Goal: Information Seeking & Learning: Learn about a topic

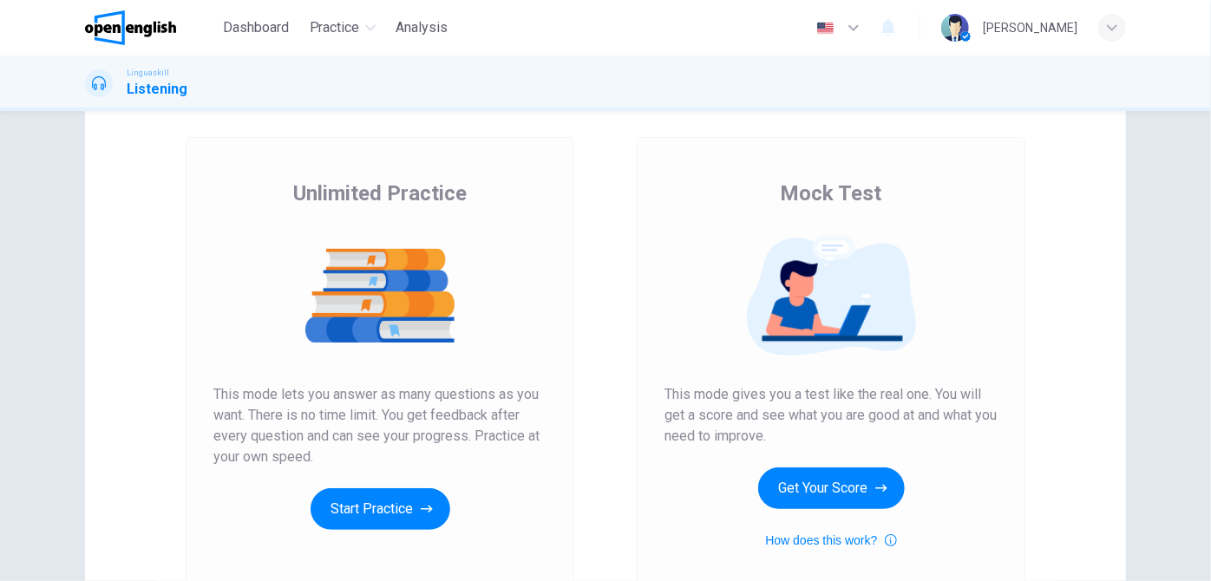
scroll to position [157, 0]
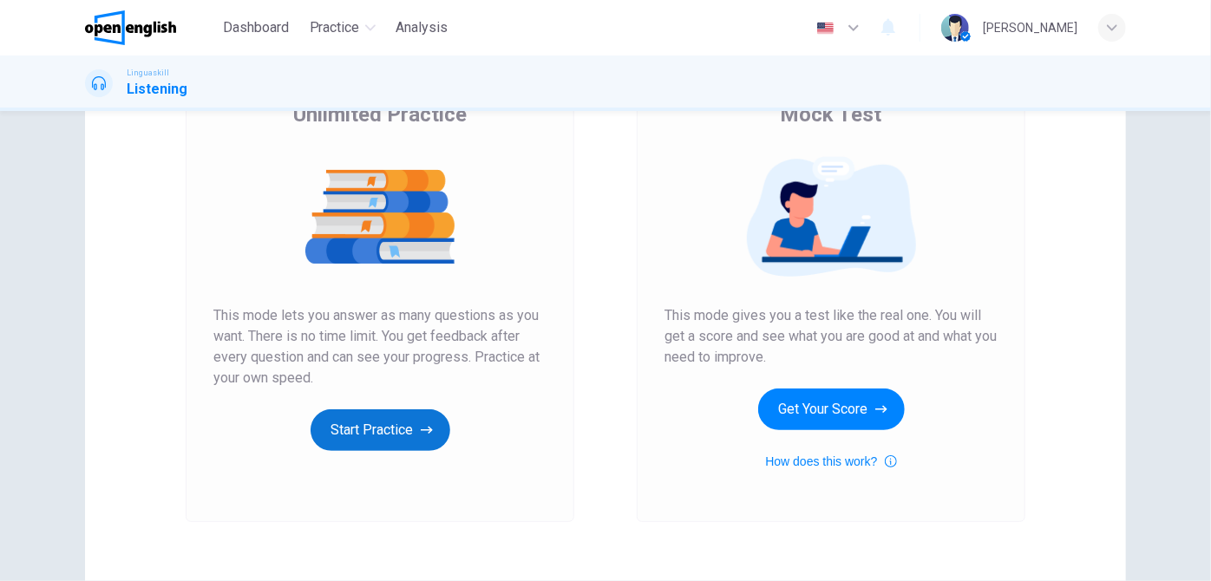
click at [361, 430] on button "Start Practice" at bounding box center [381, 430] width 140 height 42
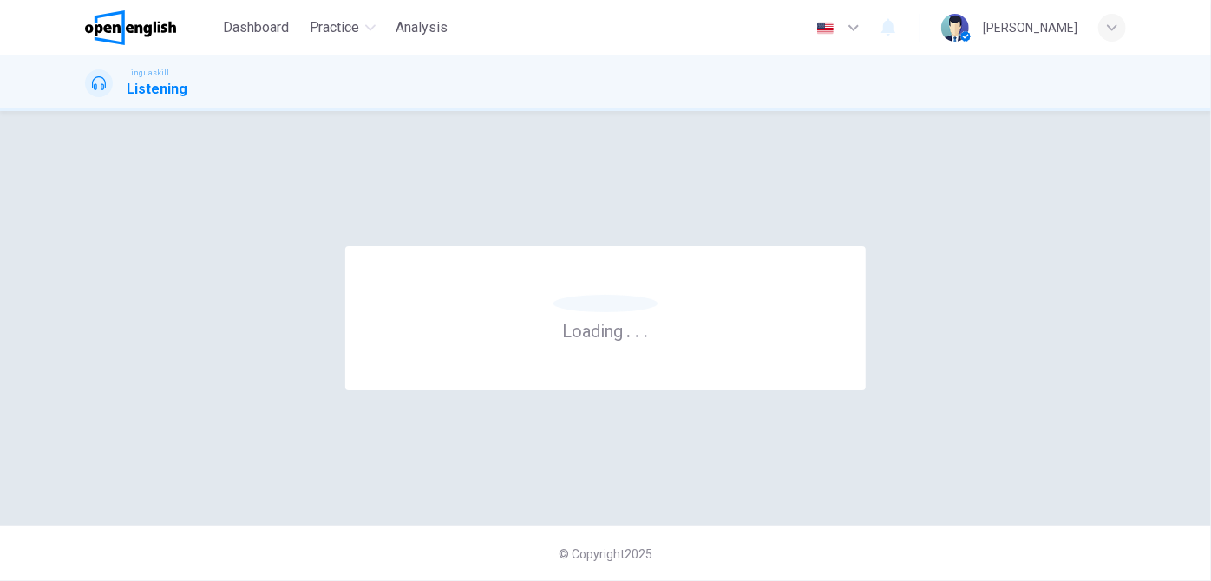
scroll to position [0, 0]
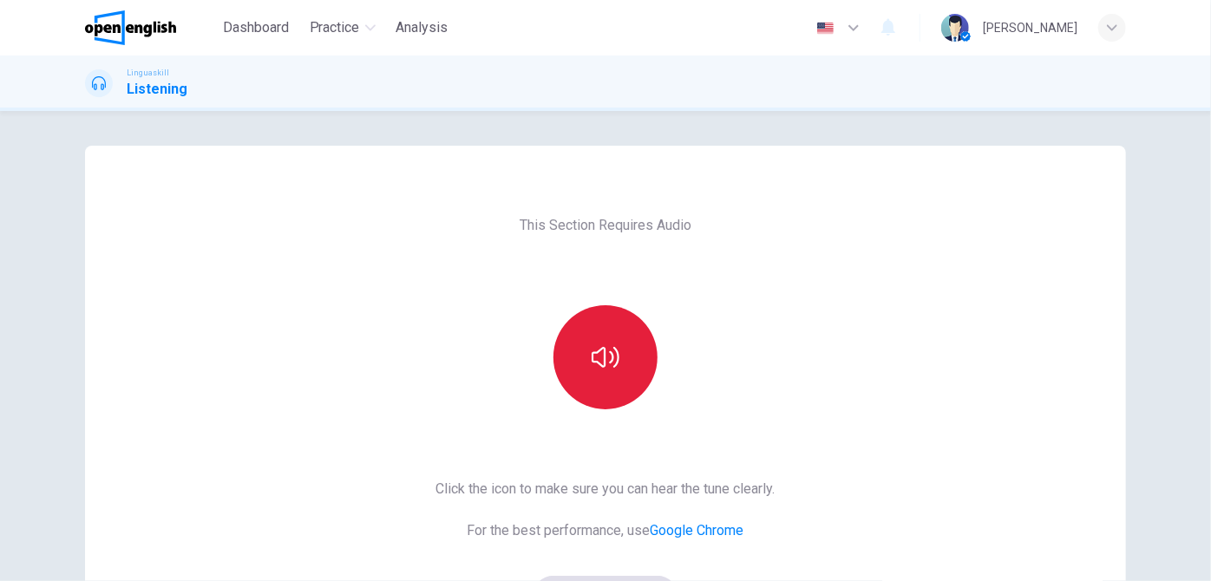
click at [571, 360] on button "button" at bounding box center [605, 357] width 104 height 104
click at [580, 356] on button "button" at bounding box center [605, 357] width 104 height 104
click at [585, 356] on button "button" at bounding box center [605, 357] width 104 height 104
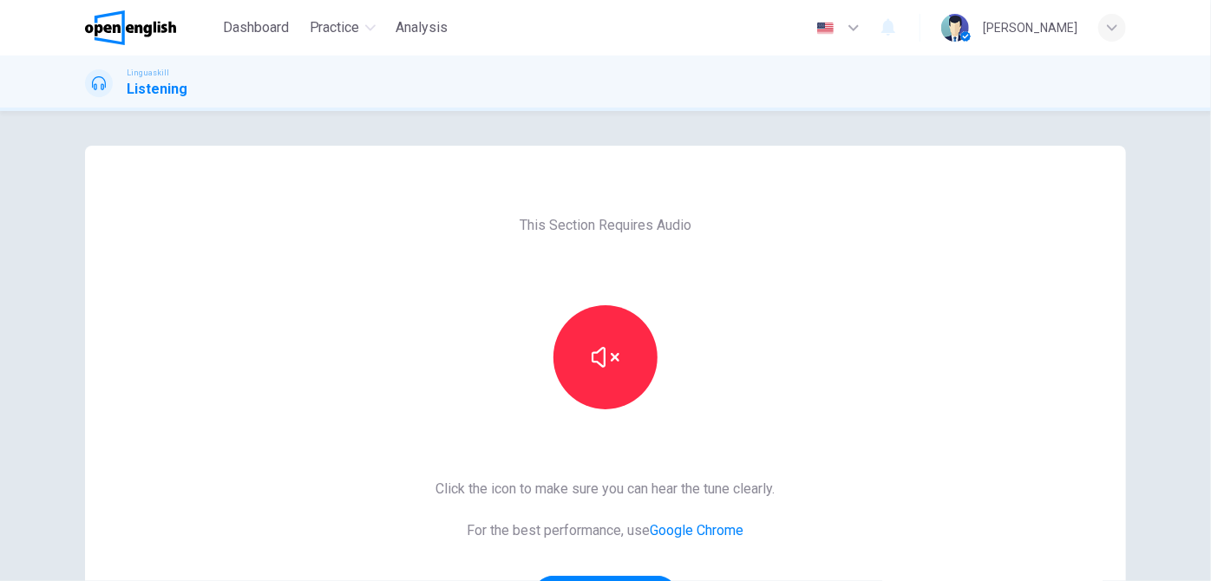
click at [1142, 333] on div "This Section Requires Audio Click the icon to make sure you can hear the tune c…" at bounding box center [605, 447] width 1096 height 603
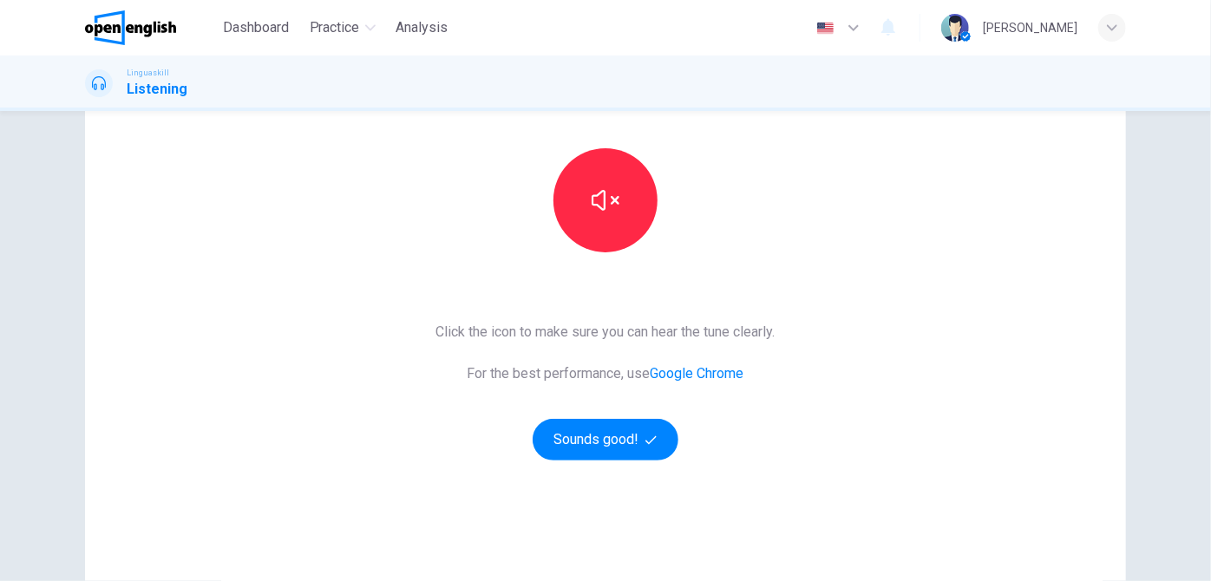
scroll to position [236, 0]
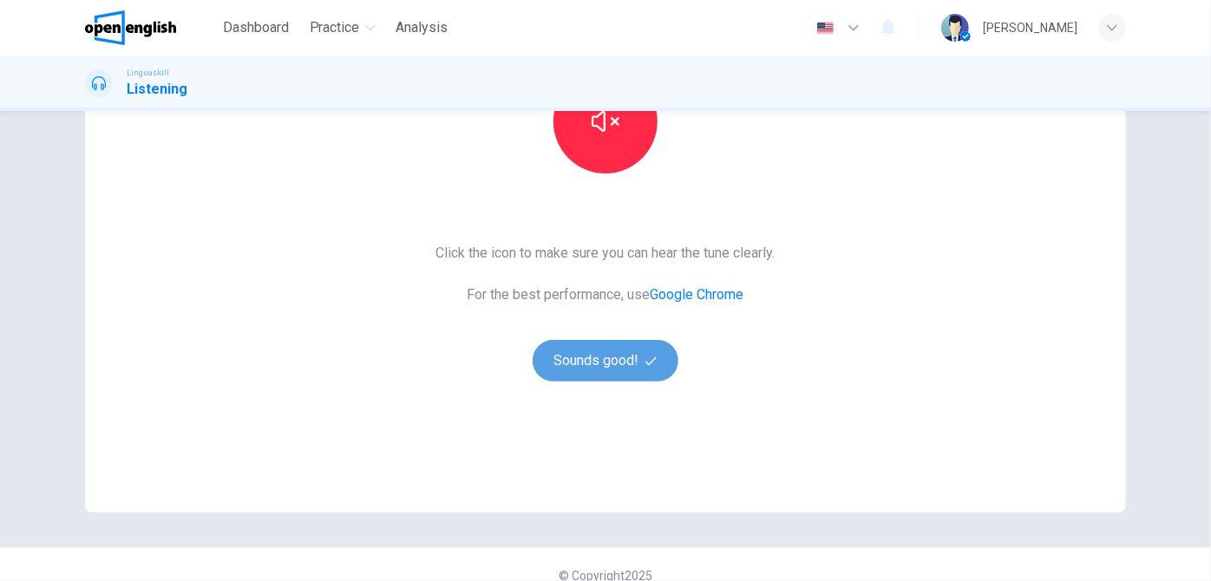
click at [608, 356] on button "Sounds good!" at bounding box center [606, 361] width 146 height 42
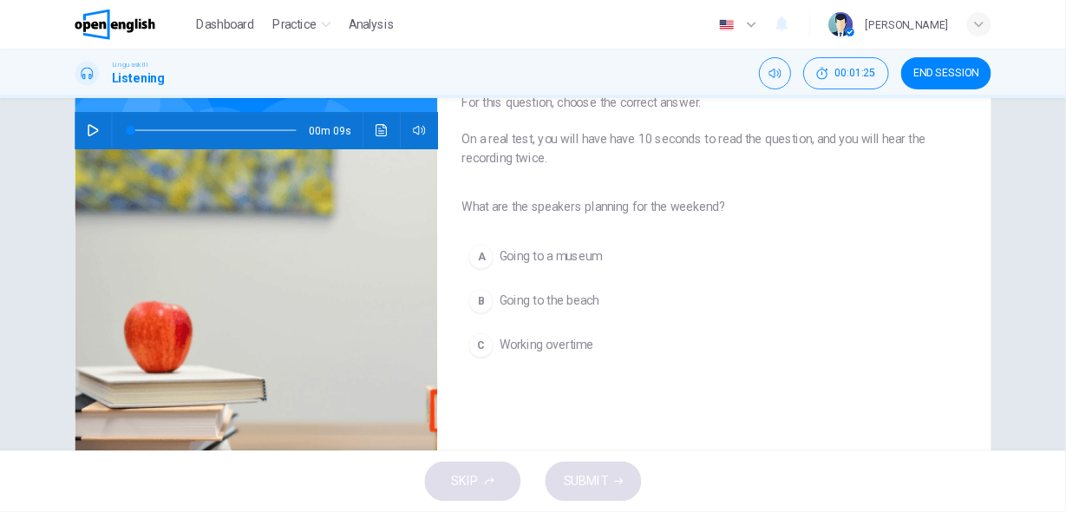
scroll to position [78, 0]
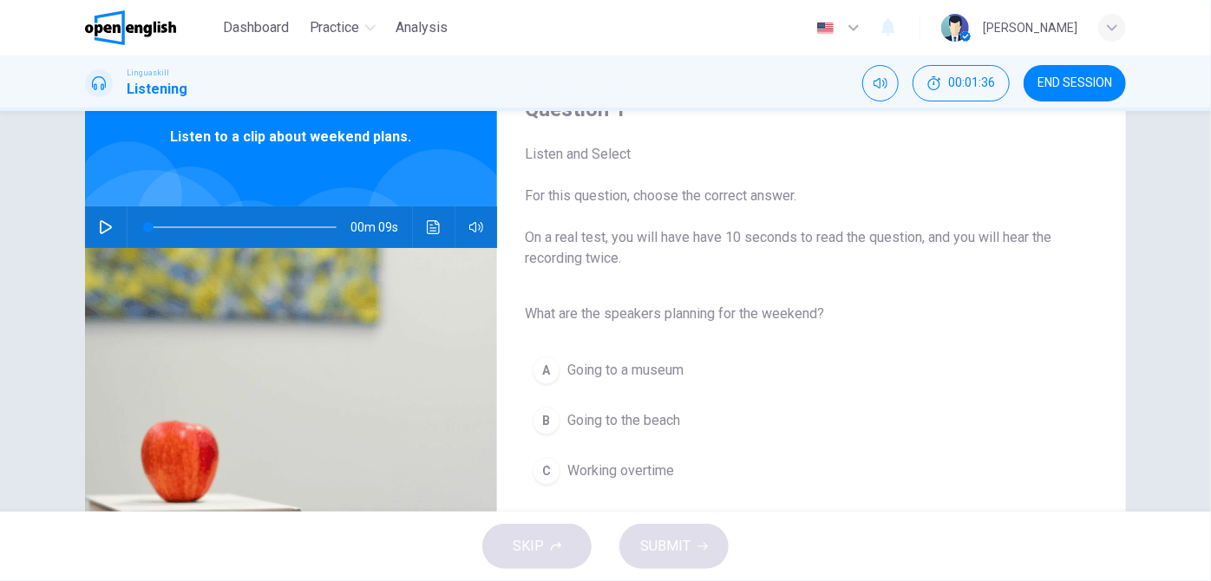
click at [103, 229] on icon "button" at bounding box center [106, 227] width 12 height 14
type input "**"
click at [104, 226] on icon "button" at bounding box center [106, 227] width 14 height 14
type input "**"
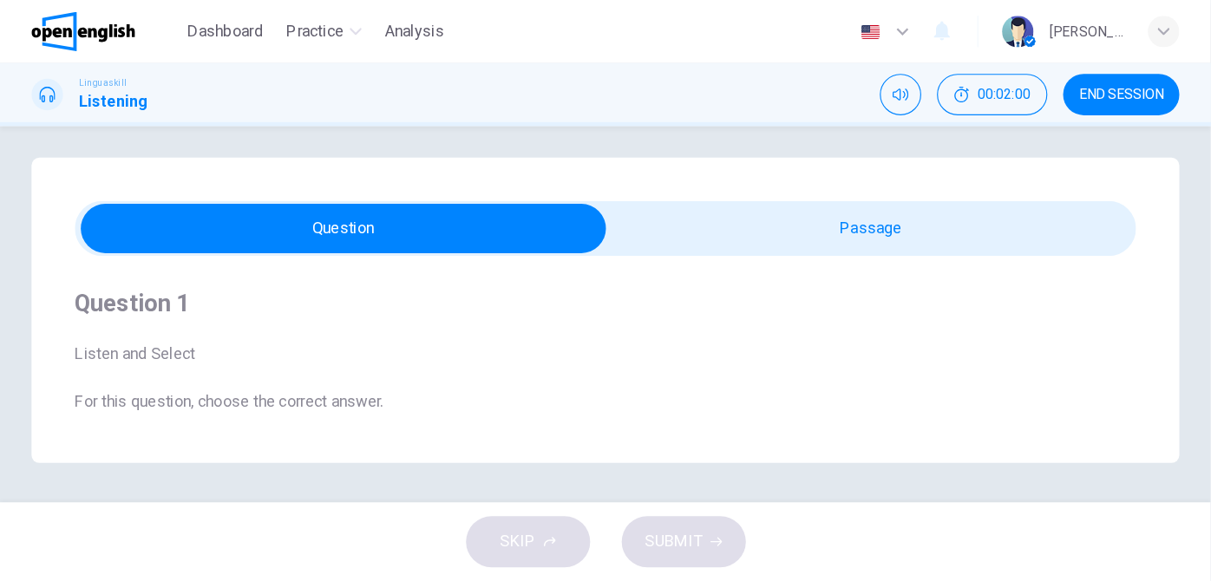
scroll to position [0, 0]
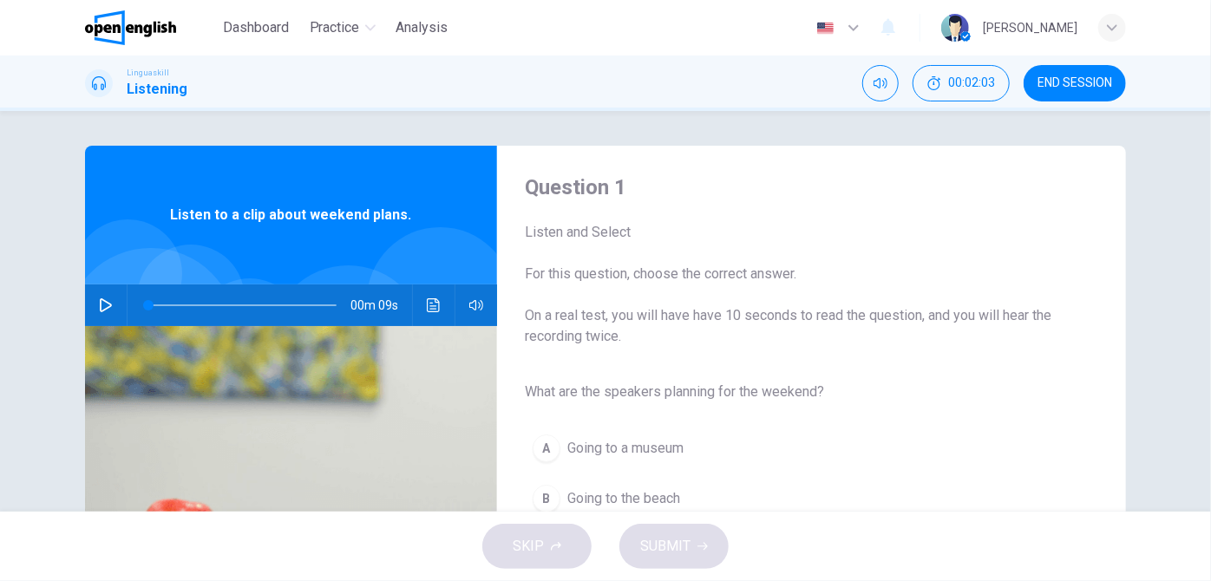
click at [99, 305] on icon "button" at bounding box center [106, 305] width 14 height 14
type input "*"
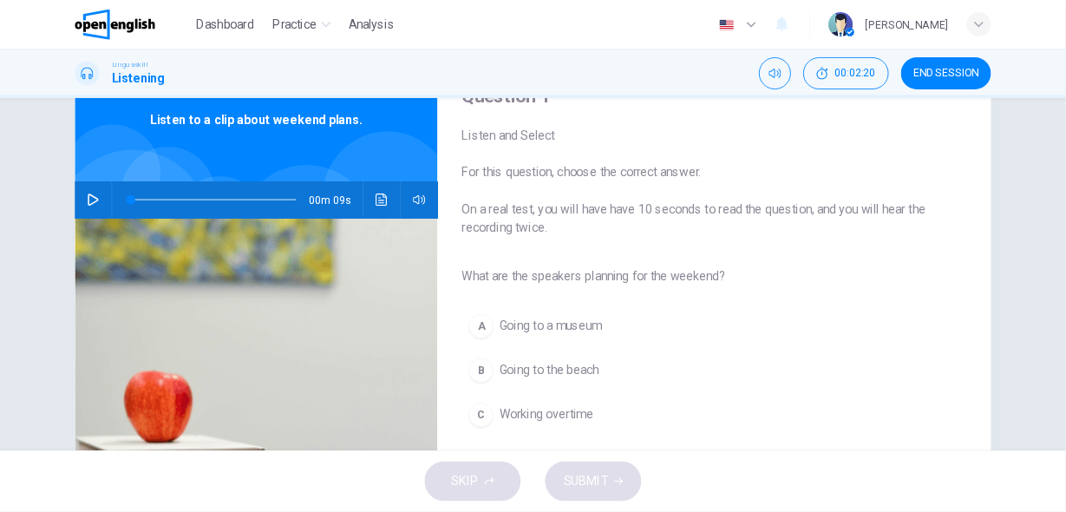
scroll to position [157, 0]
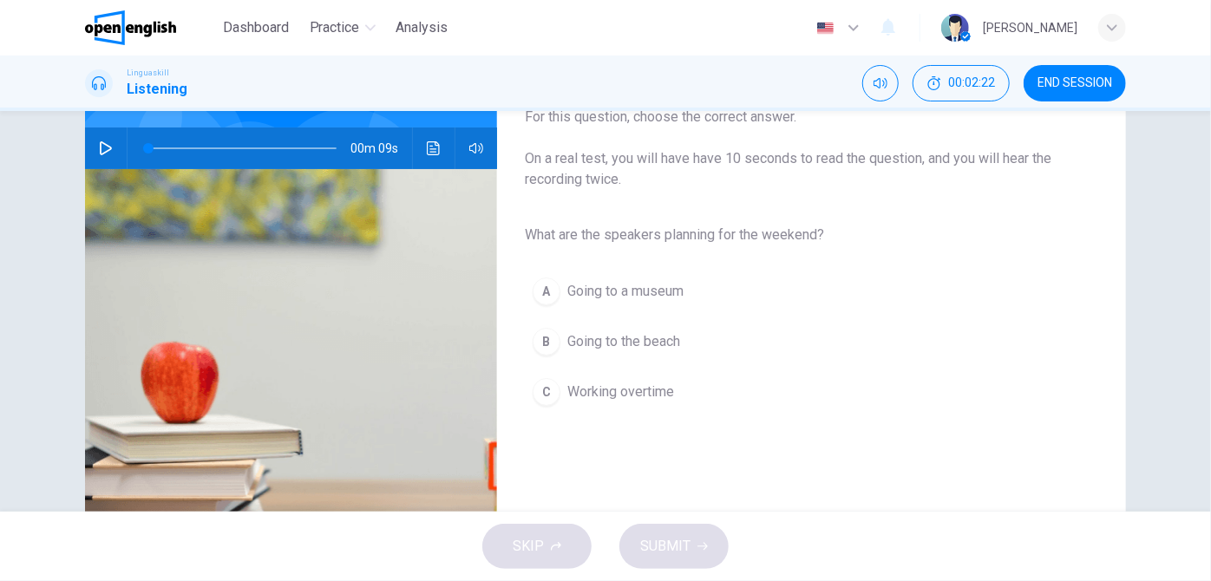
drag, startPoint x: 660, startPoint y: 179, endPoint x: 565, endPoint y: 152, distance: 98.3
click at [565, 152] on span "On a real test, you will have have 10 seconds to read the question, and you wil…" at bounding box center [798, 169] width 546 height 42
drag, startPoint x: 524, startPoint y: 155, endPoint x: 646, endPoint y: 180, distance: 124.9
click at [646, 180] on span "On a real test, you will have have 10 seconds to read the question, and you wil…" at bounding box center [798, 169] width 546 height 42
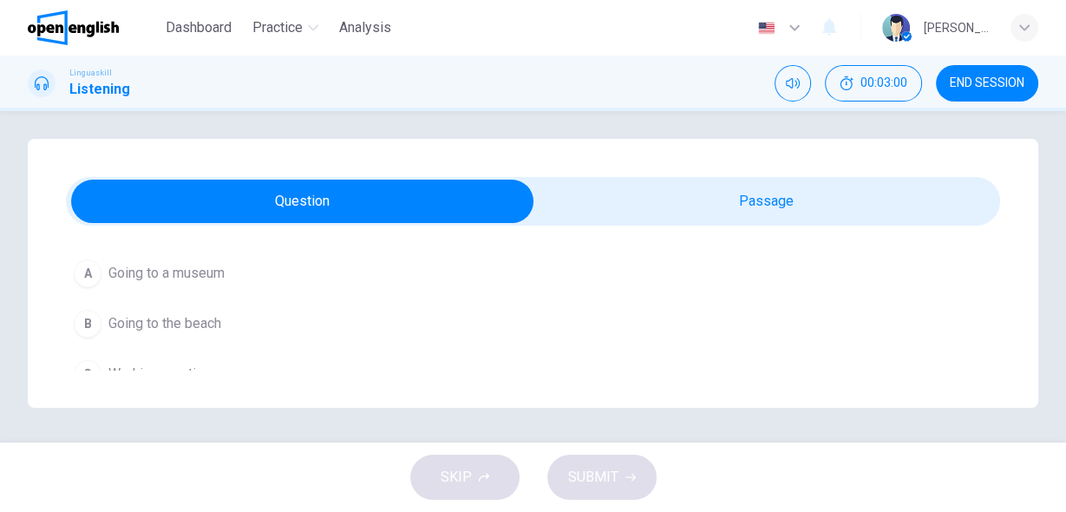
scroll to position [245, 0]
click at [143, 315] on span "Going to the beach" at bounding box center [164, 313] width 113 height 21
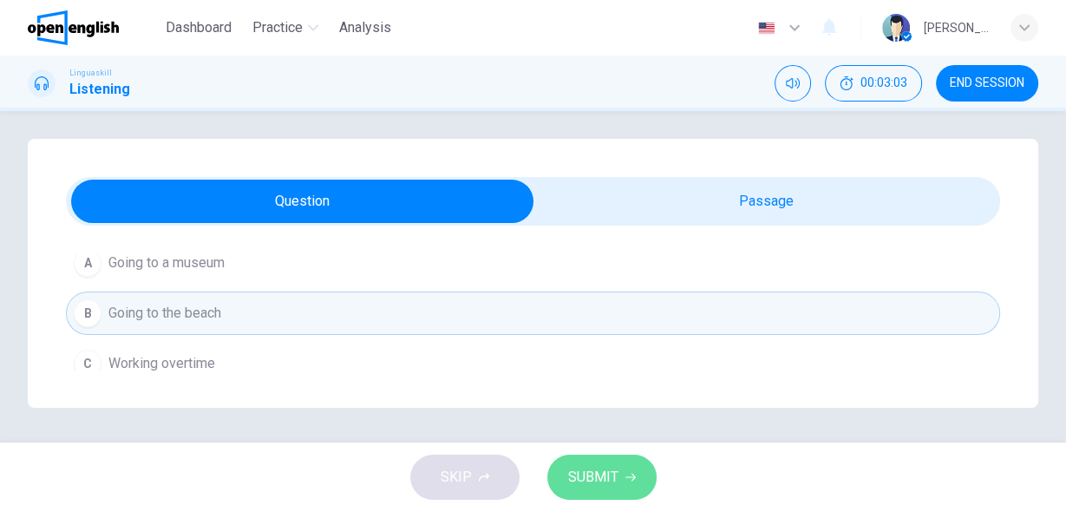
click at [618, 483] on button "SUBMIT" at bounding box center [601, 476] width 109 height 45
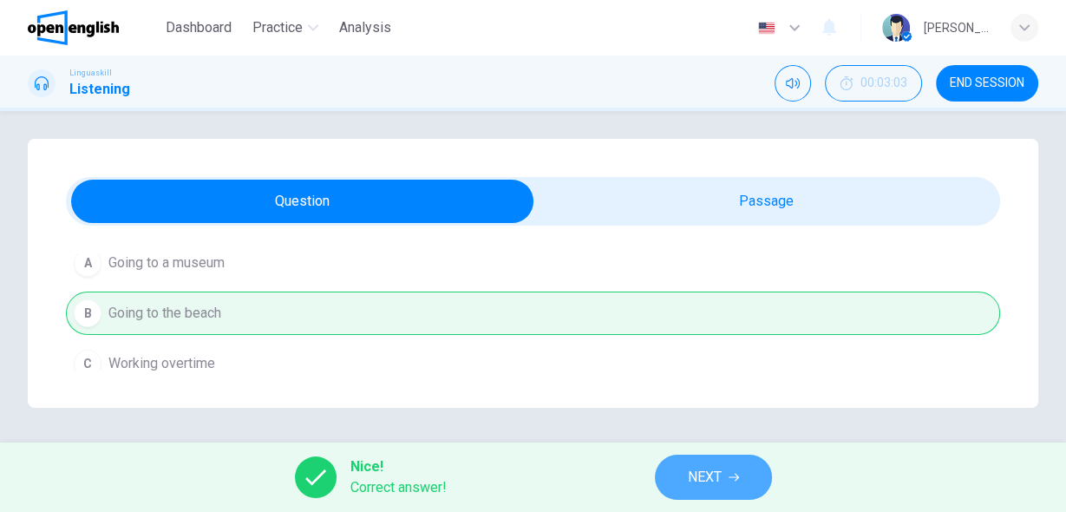
click at [713, 482] on span "NEXT" at bounding box center [705, 477] width 34 height 24
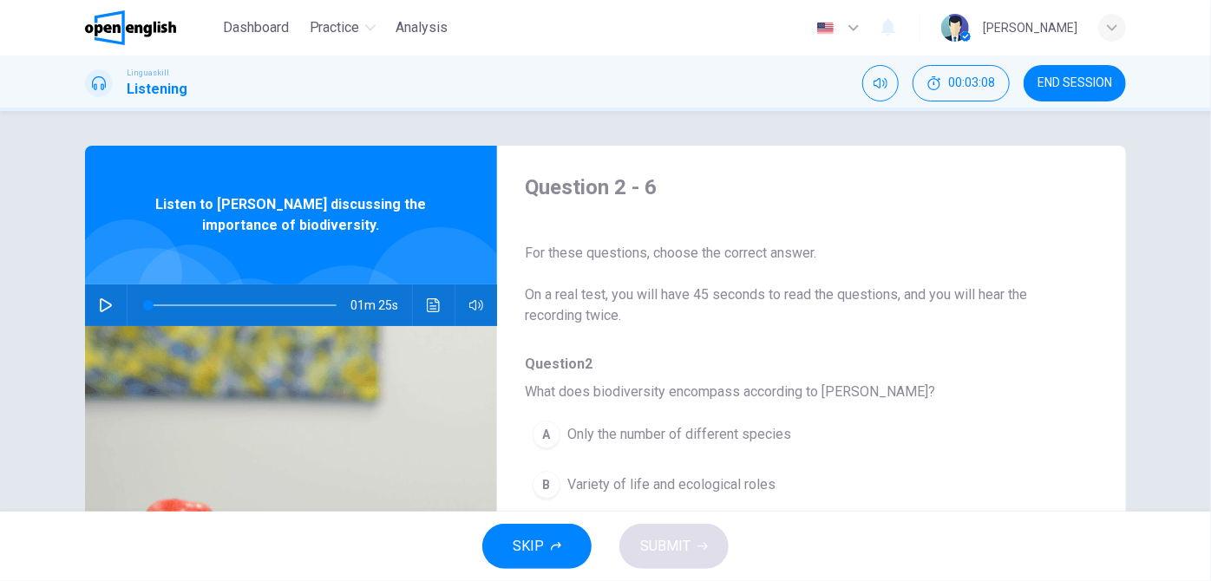
click at [100, 304] on icon "button" at bounding box center [106, 305] width 14 height 14
type input "*"
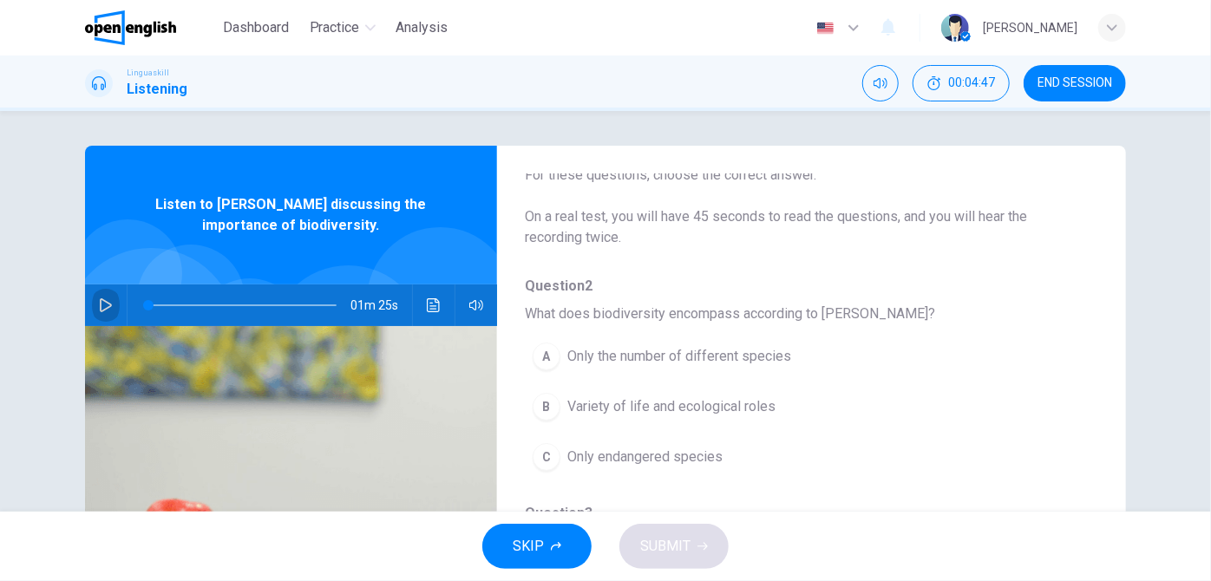
click at [101, 307] on icon "button" at bounding box center [106, 305] width 14 height 14
type input "*"
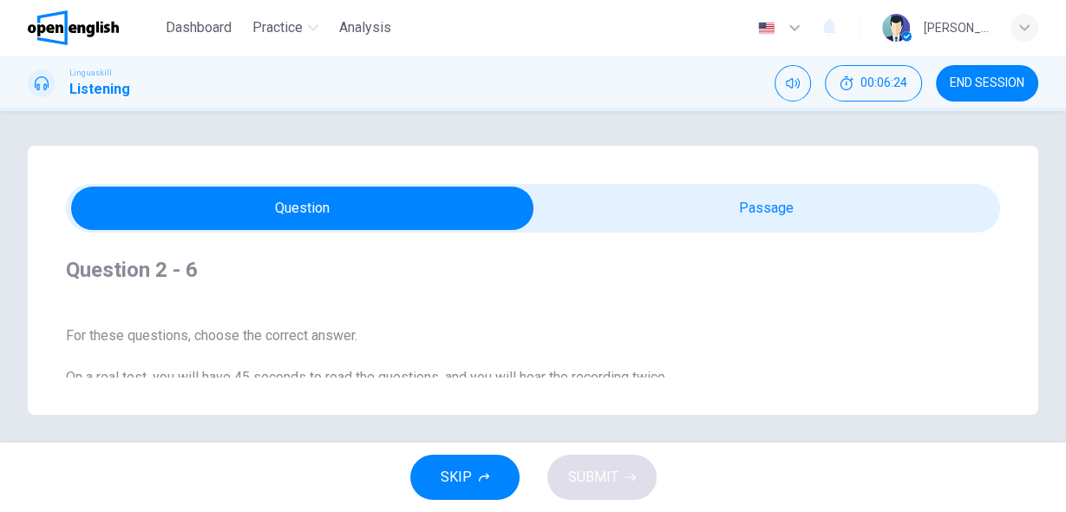
scroll to position [139, 0]
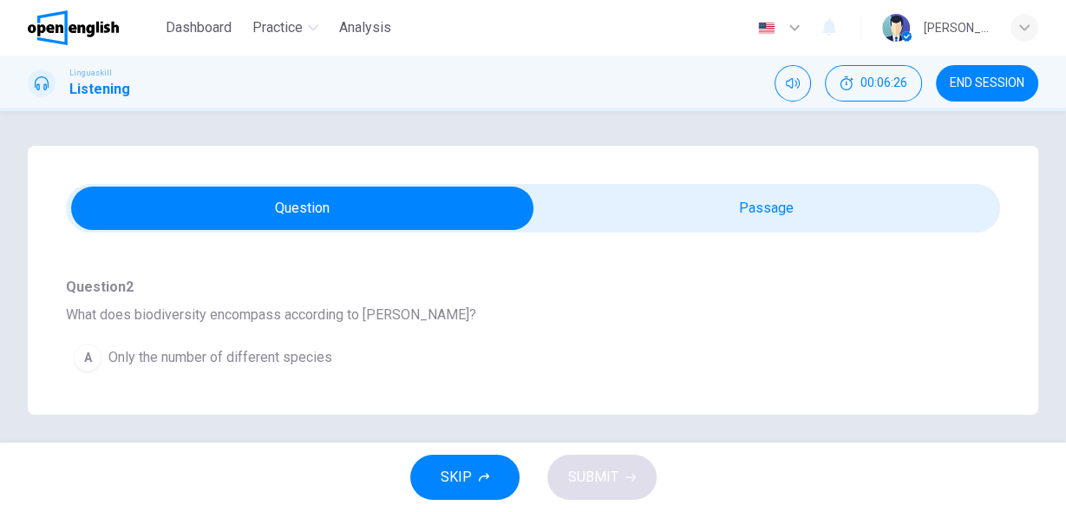
drag, startPoint x: 54, startPoint y: 310, endPoint x: 62, endPoint y: 303, distance: 11.1
click at [144, 304] on div "Question 2 - 6 For these questions, choose the correct answer. On a real test, …" at bounding box center [533, 280] width 1010 height 269
click at [232, 311] on div "Question 2 - 6 For these questions, choose the correct answer. On a real test, …" at bounding box center [533, 280] width 1010 height 269
drag, startPoint x: 56, startPoint y: 316, endPoint x: 310, endPoint y: 312, distance: 253.3
click at [219, 317] on div "Question 2 - 6 For these questions, choose the correct answer. On a real test, …" at bounding box center [533, 280] width 1010 height 269
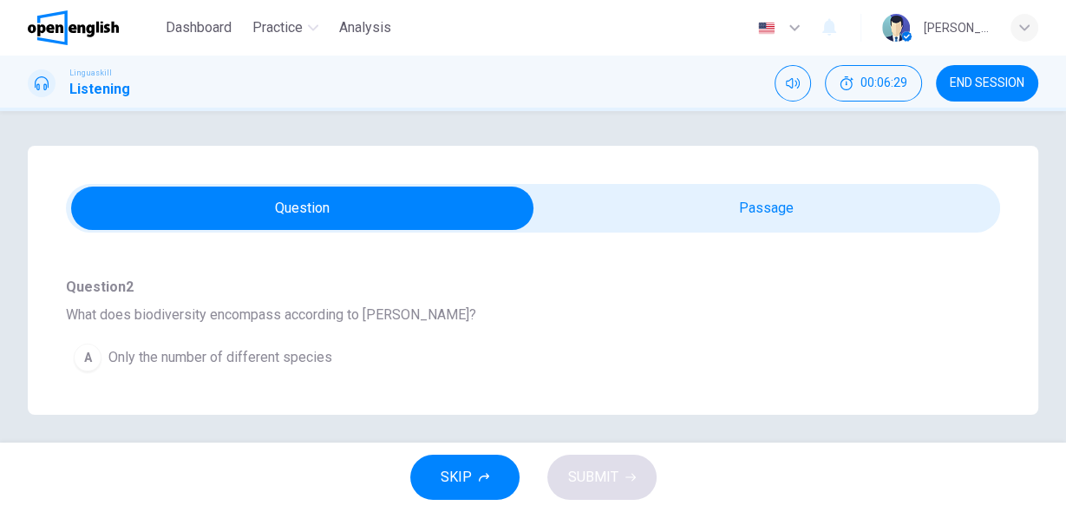
drag, startPoint x: 345, startPoint y: 316, endPoint x: 189, endPoint y: 323, distance: 156.3
click at [189, 323] on span "What does biodiversity encompass according to [PERSON_NAME]?" at bounding box center [533, 314] width 934 height 21
click at [246, 316] on span "What does biodiversity encompass according to [PERSON_NAME]?" at bounding box center [533, 314] width 934 height 21
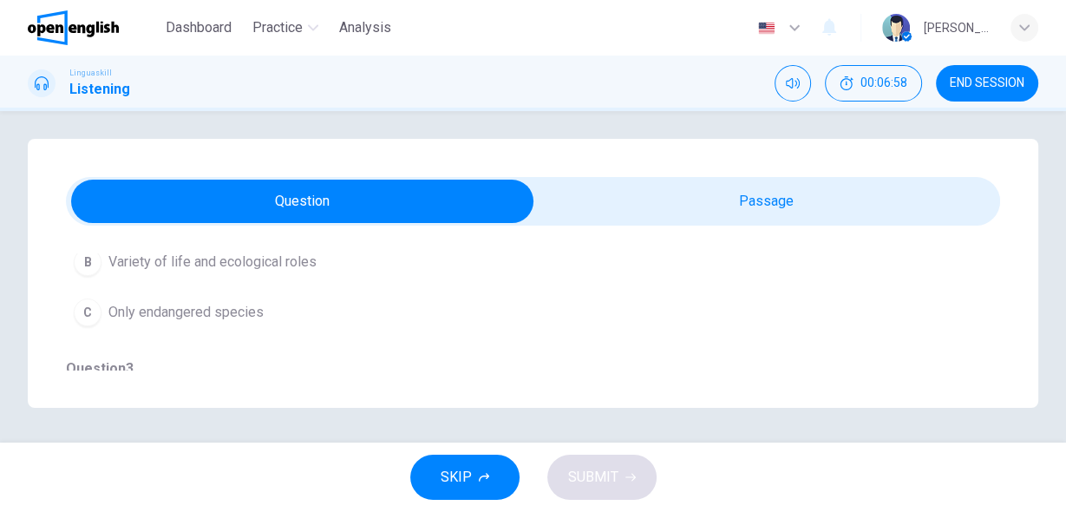
scroll to position [208, 0]
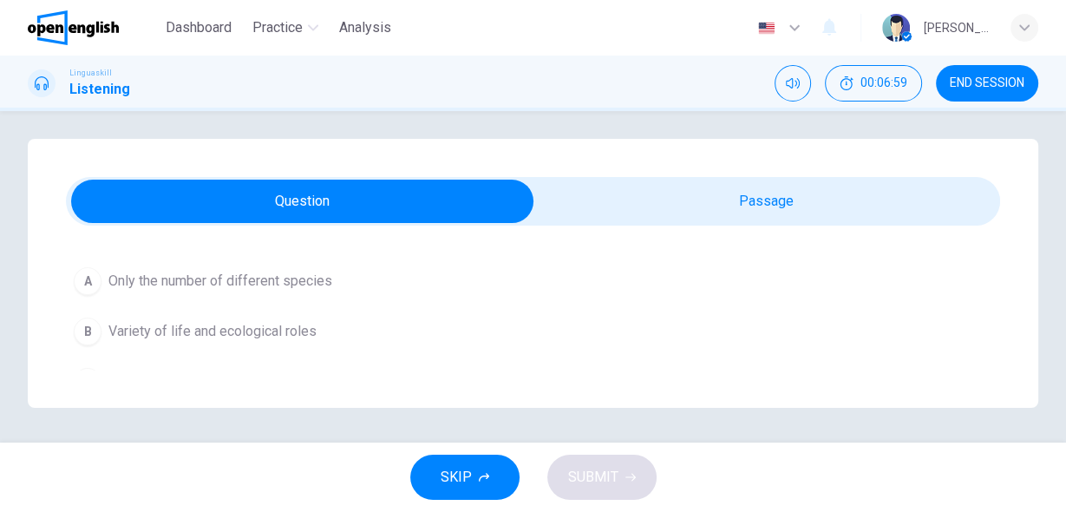
click at [104, 332] on button "B Variety of life and ecological roles" at bounding box center [502, 331] width 872 height 43
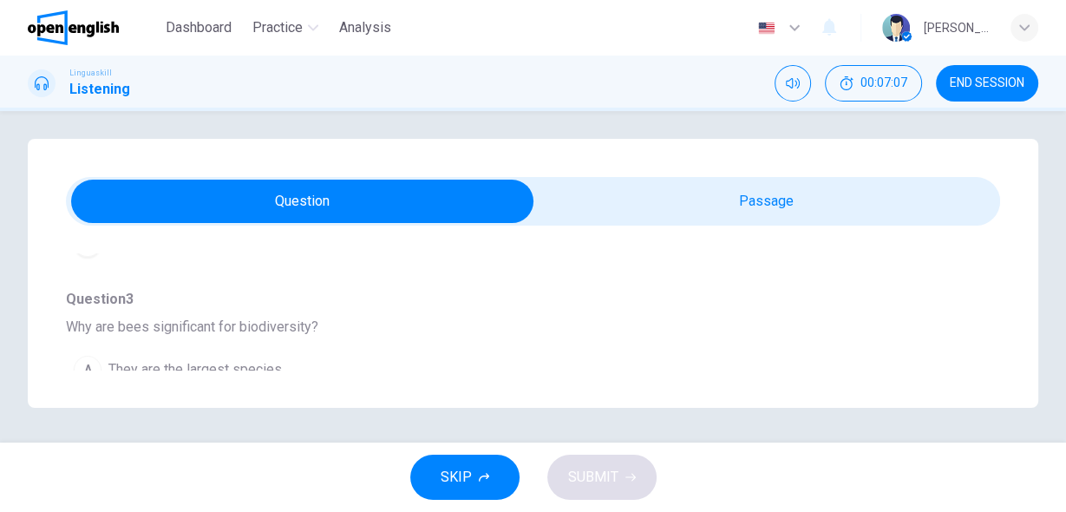
scroll to position [416, 0]
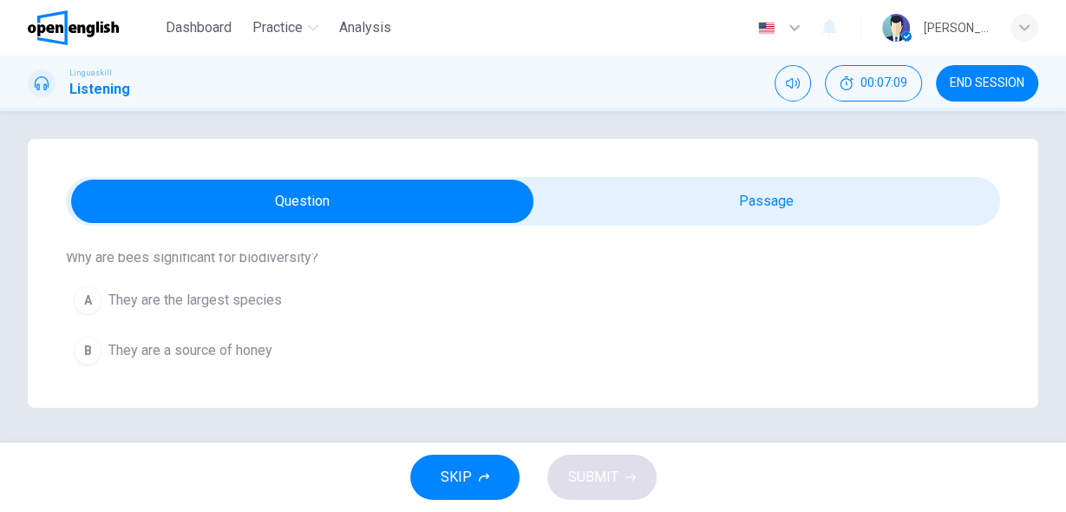
click at [132, 259] on span "Why are bees significant for biodiversity?" at bounding box center [533, 257] width 934 height 21
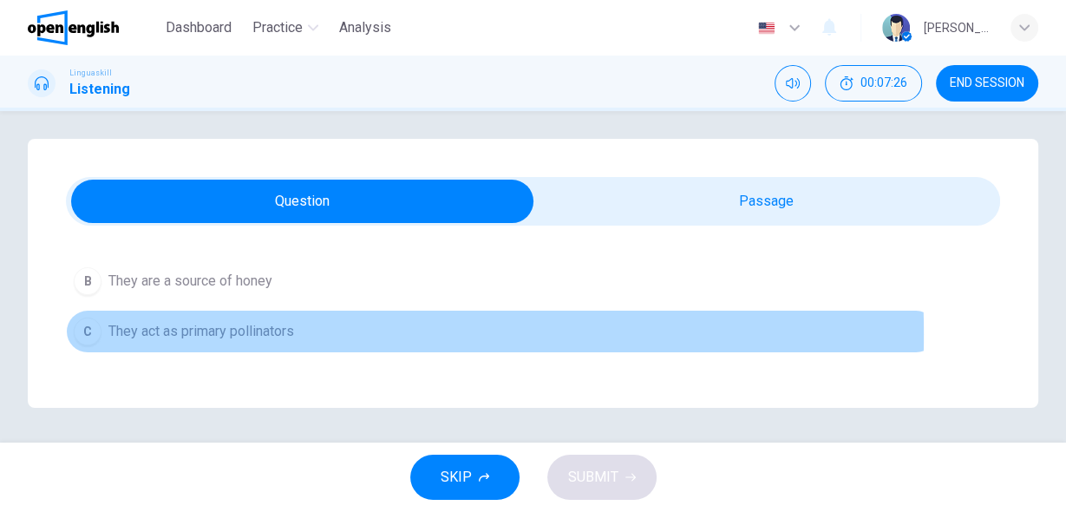
click at [144, 330] on span "They act as primary pollinators" at bounding box center [201, 331] width 186 height 21
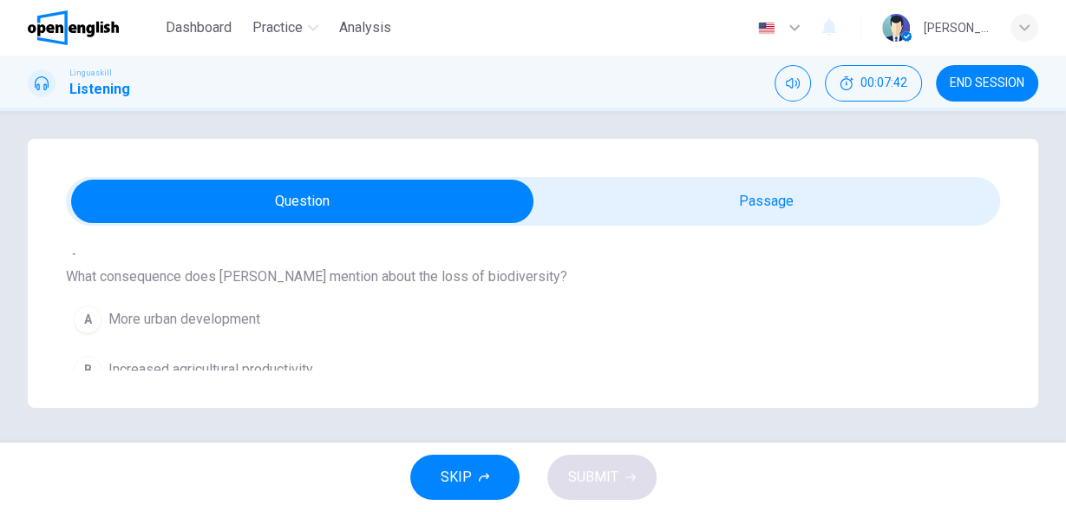
scroll to position [694, 0]
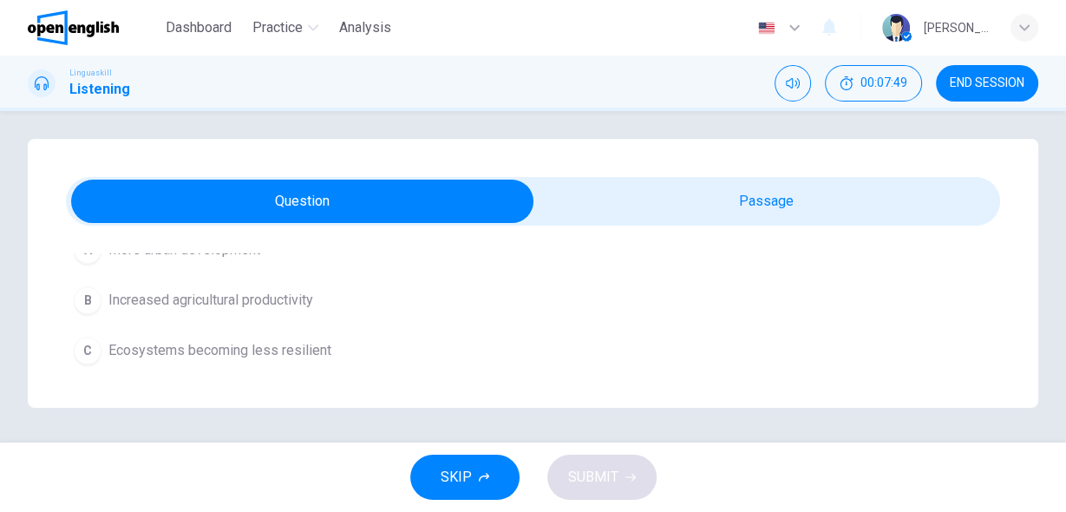
click at [219, 341] on span "Ecosystems becoming less resilient" at bounding box center [219, 350] width 223 height 21
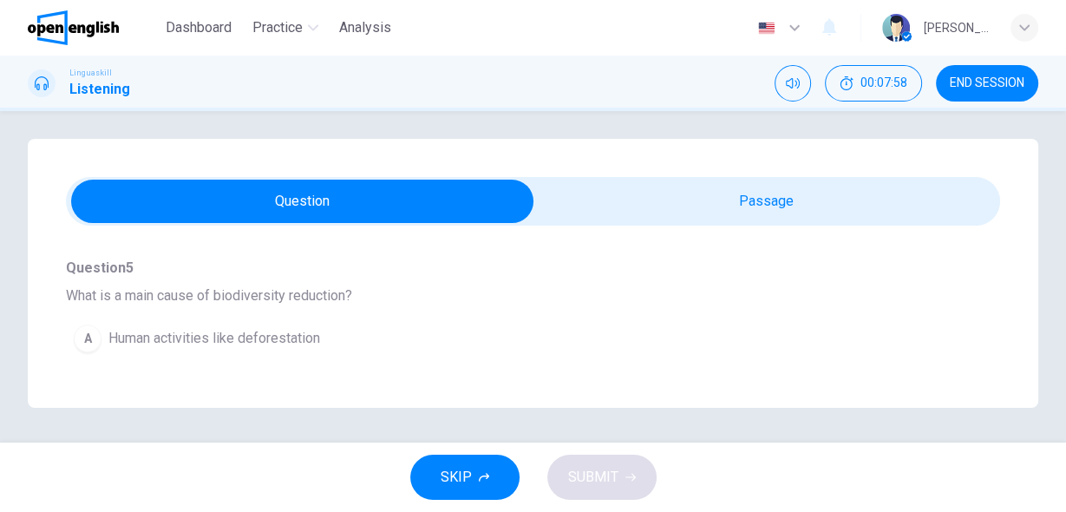
scroll to position [902, 0]
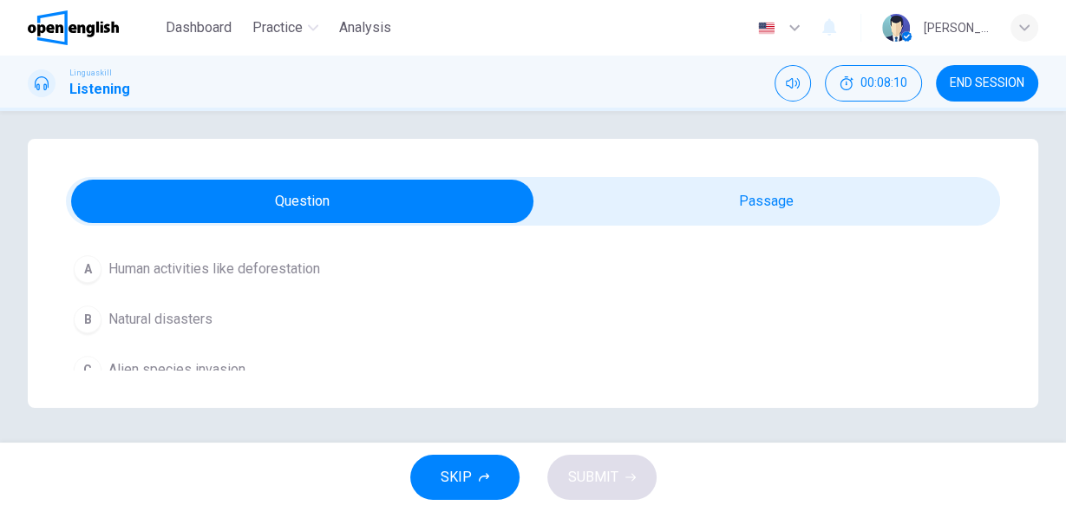
click at [186, 271] on span "Human activities like deforestation" at bounding box center [214, 268] width 212 height 21
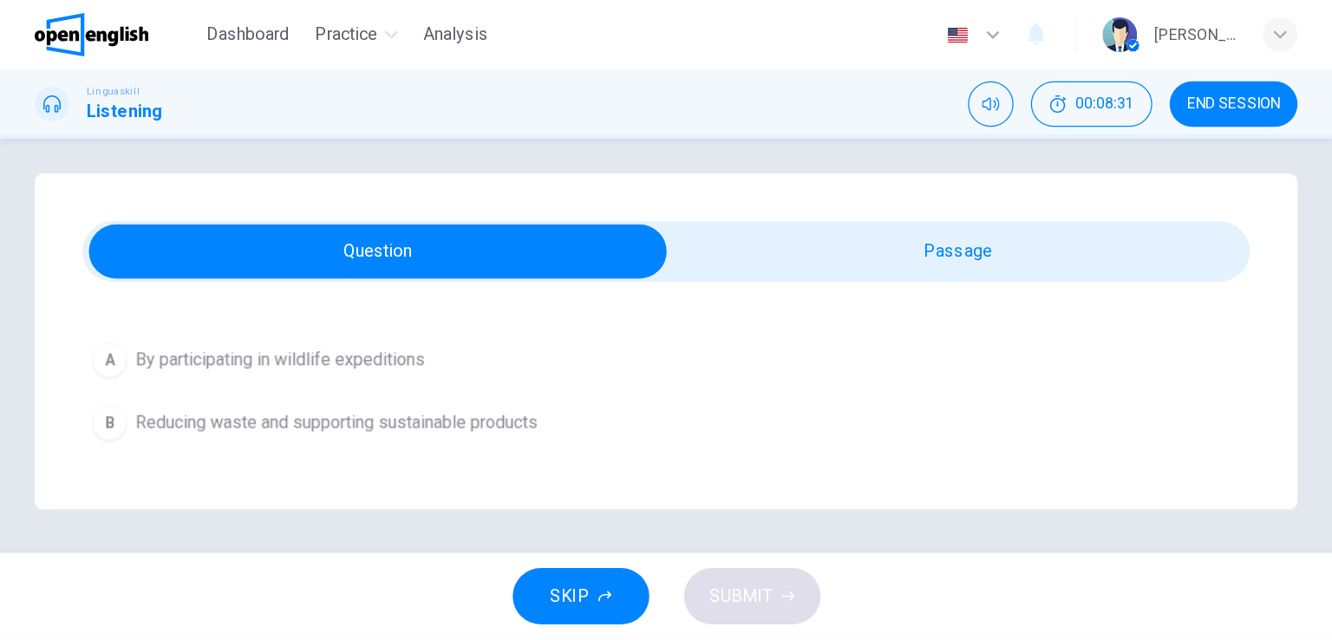
scroll to position [1144, 0]
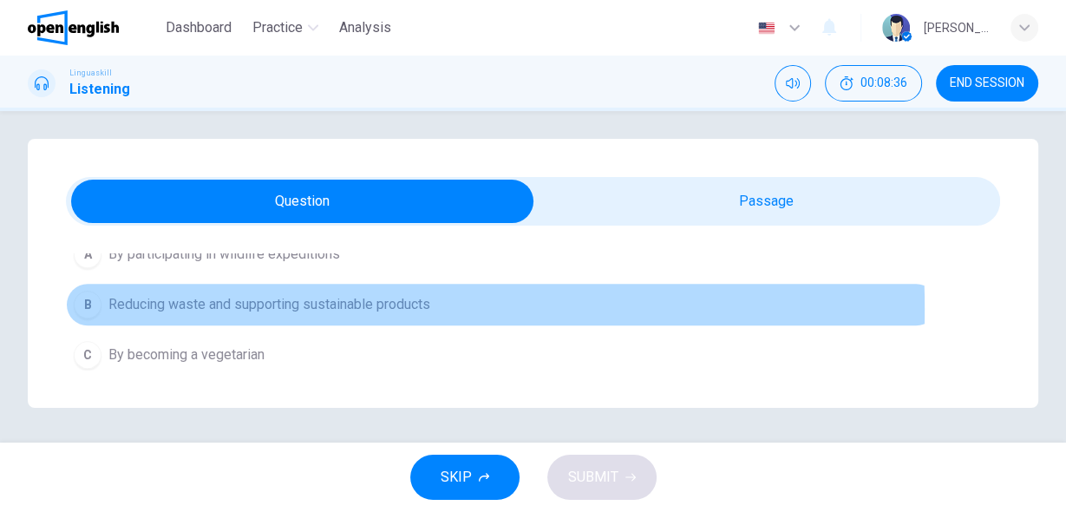
click at [171, 299] on span "Reducing waste and supporting sustainable products" at bounding box center [269, 304] width 322 height 21
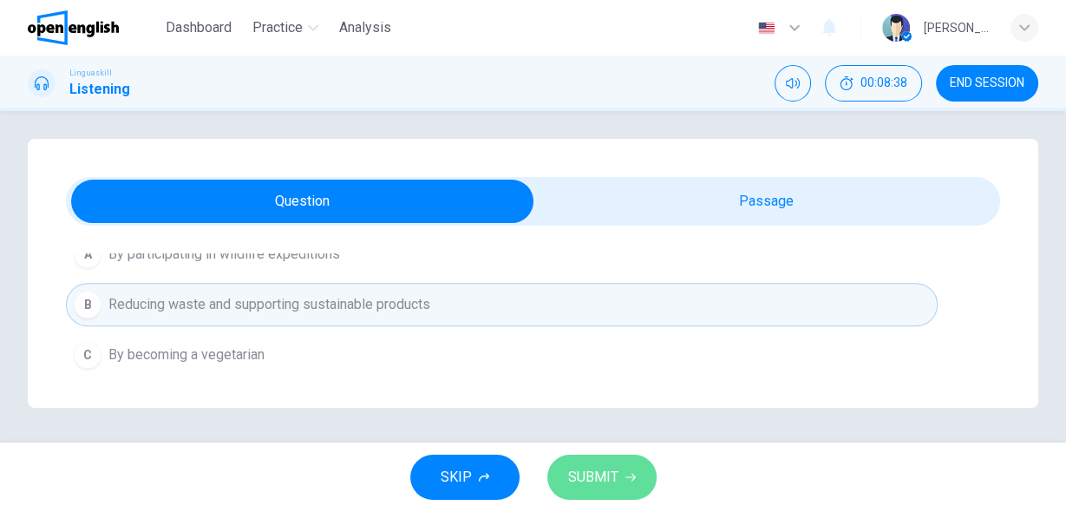
click at [602, 489] on span "SUBMIT" at bounding box center [593, 477] width 50 height 24
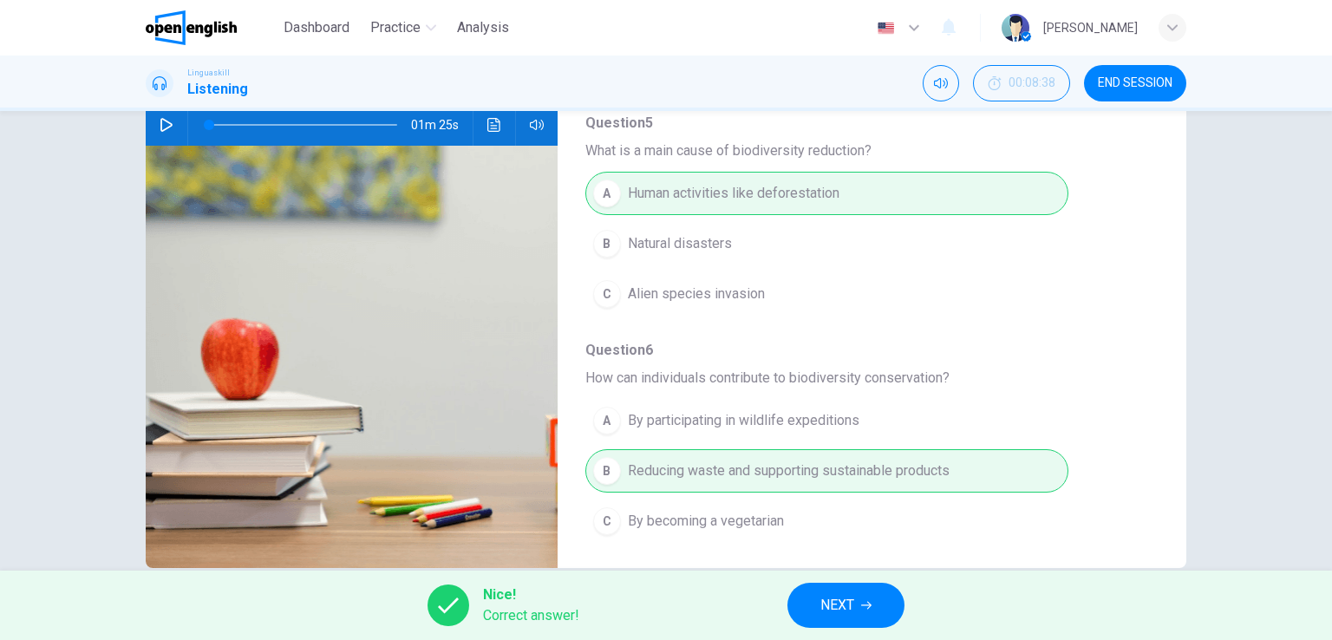
scroll to position [212, 0]
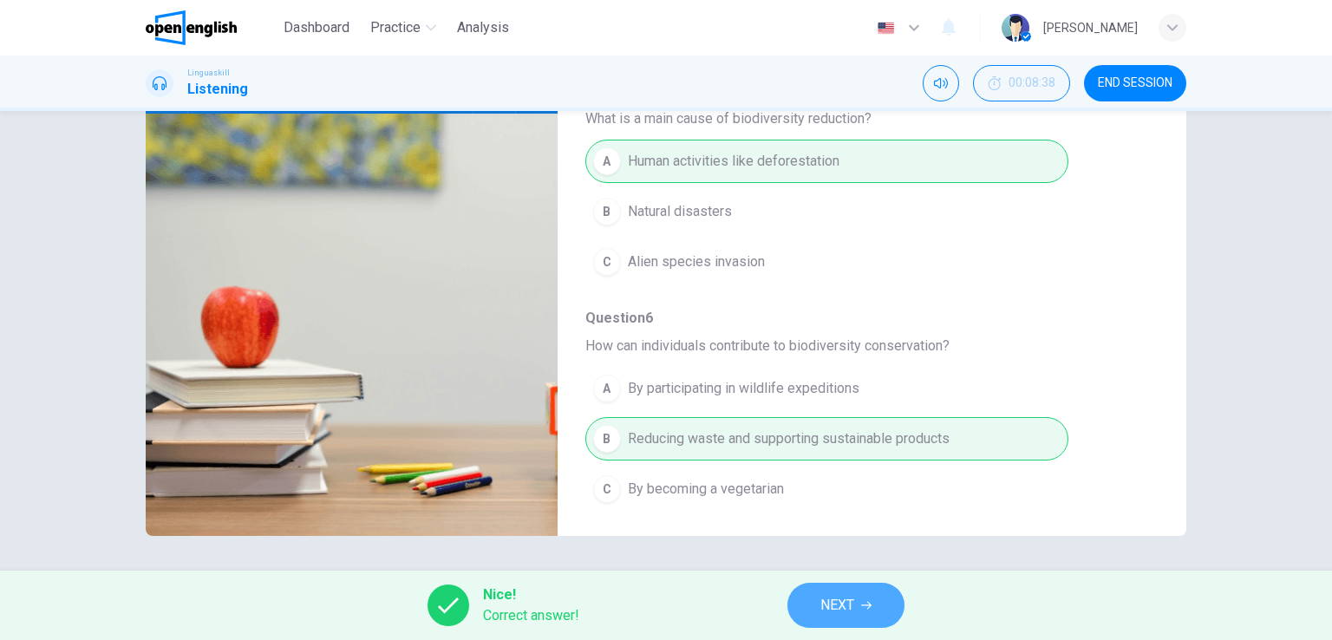
click at [842, 580] on span "NEXT" at bounding box center [837, 605] width 34 height 24
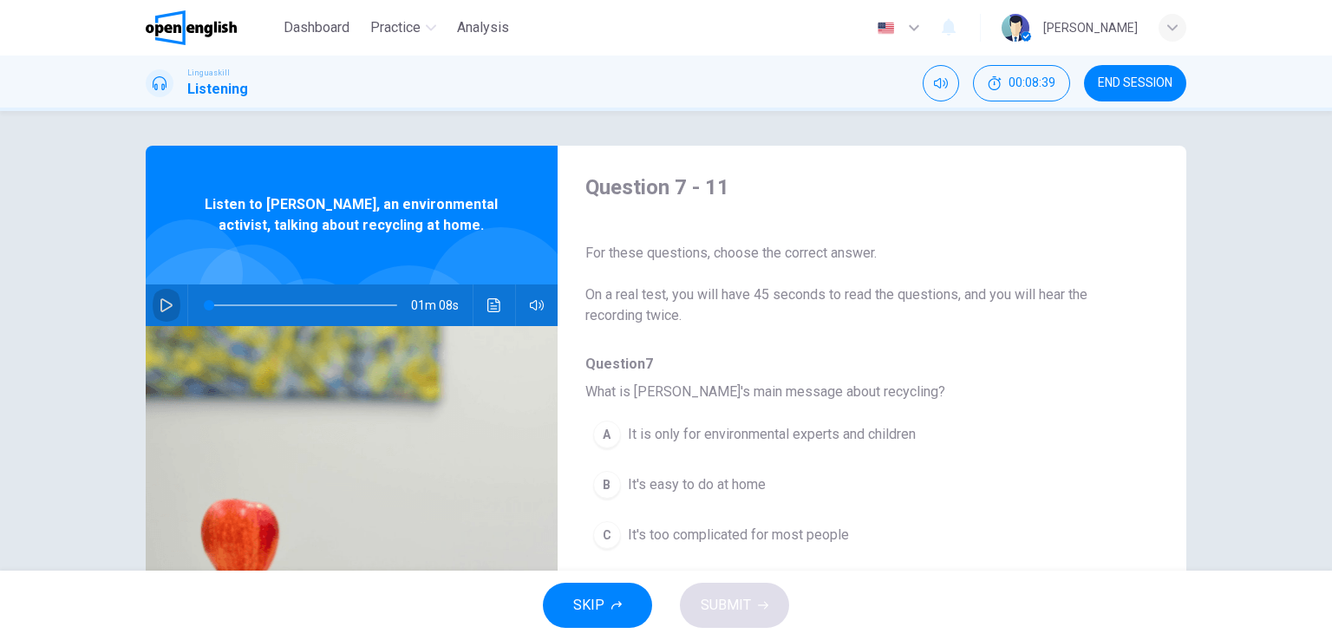
click at [166, 305] on icon "button" at bounding box center [167, 305] width 14 height 14
type input "*"
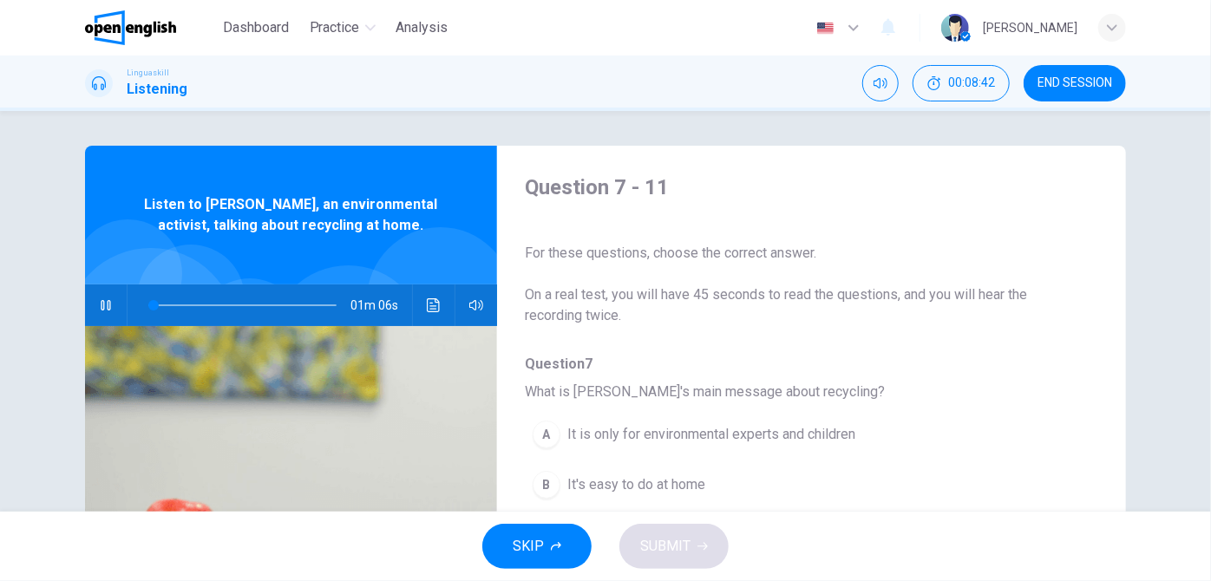
type input "*"
click at [105, 305] on icon "button" at bounding box center [106, 305] width 12 height 14
click at [101, 312] on button "button" at bounding box center [106, 305] width 28 height 42
type input "*"
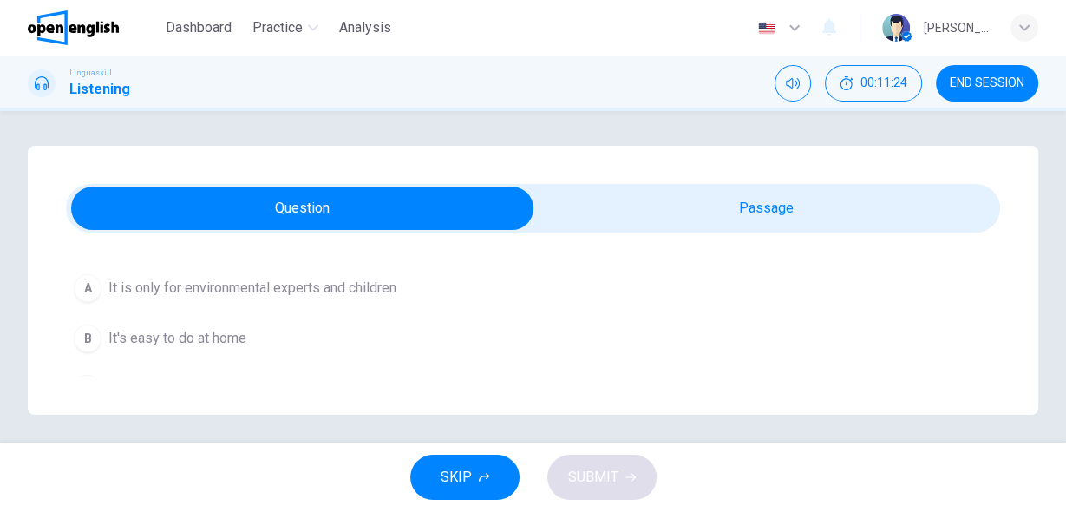
scroll to position [139, 0]
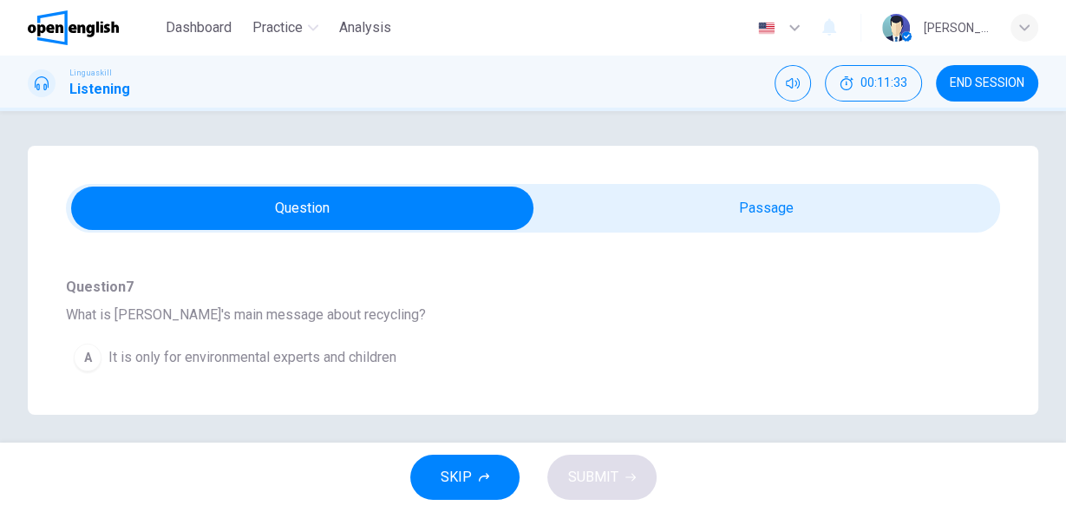
drag, startPoint x: 95, startPoint y: 315, endPoint x: 302, endPoint y: 316, distance: 206.4
click at [294, 317] on span "What is [PERSON_NAME]'s main message about recycling?" at bounding box center [533, 314] width 934 height 21
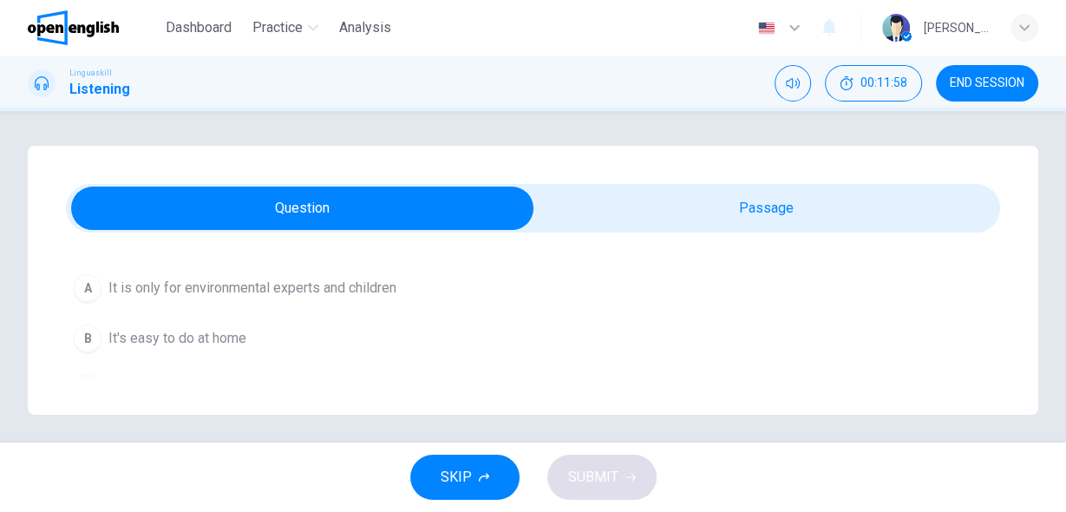
click at [192, 339] on span "It's easy to do at home" at bounding box center [177, 338] width 138 height 21
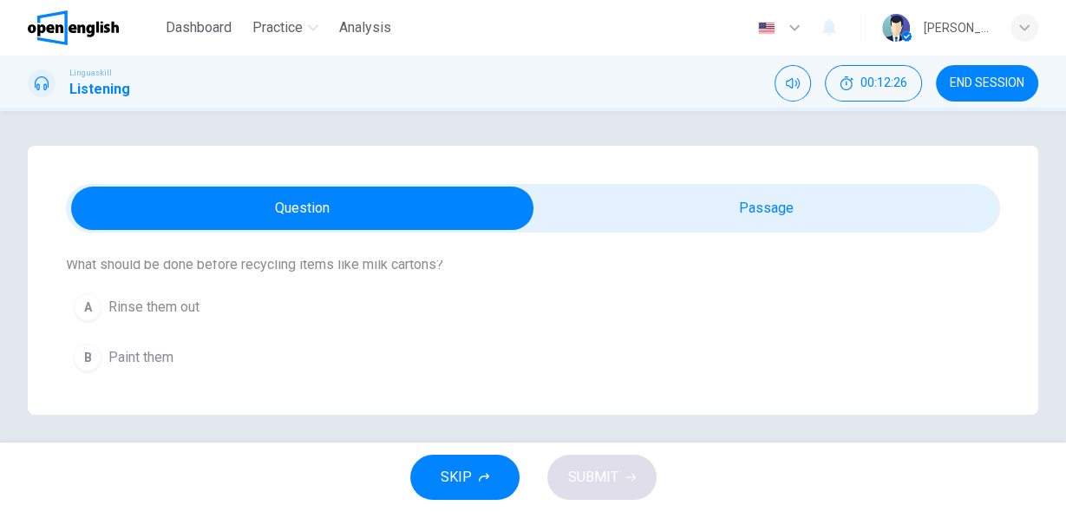
click at [199, 307] on span "Rinse them out" at bounding box center [153, 307] width 91 height 21
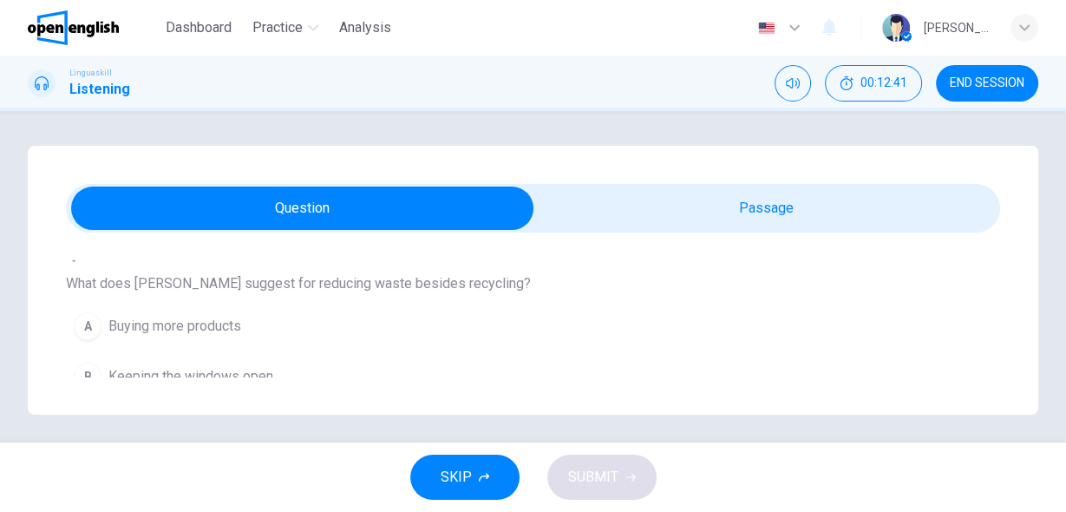
scroll to position [694, 0]
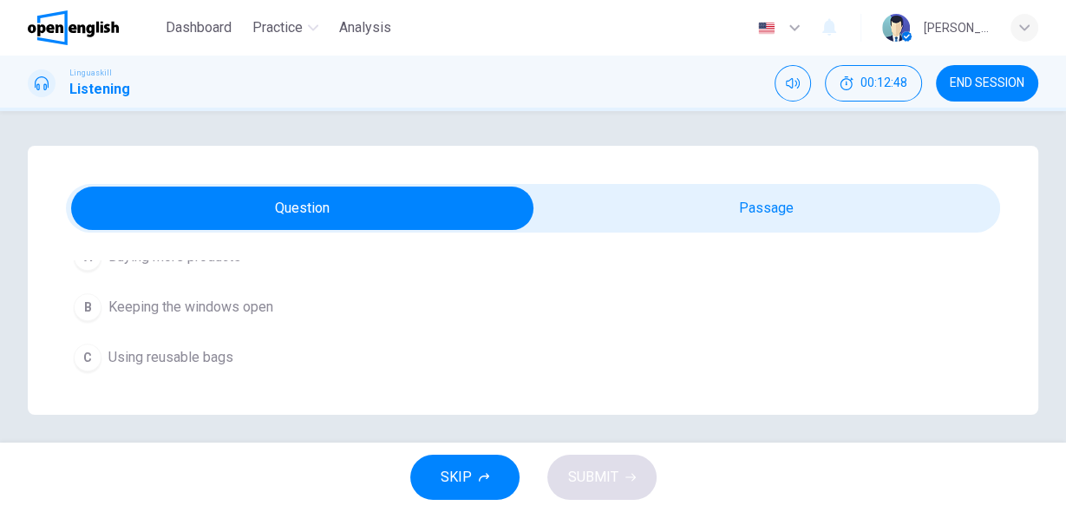
click at [215, 348] on span "Using reusable bags" at bounding box center [170, 357] width 125 height 21
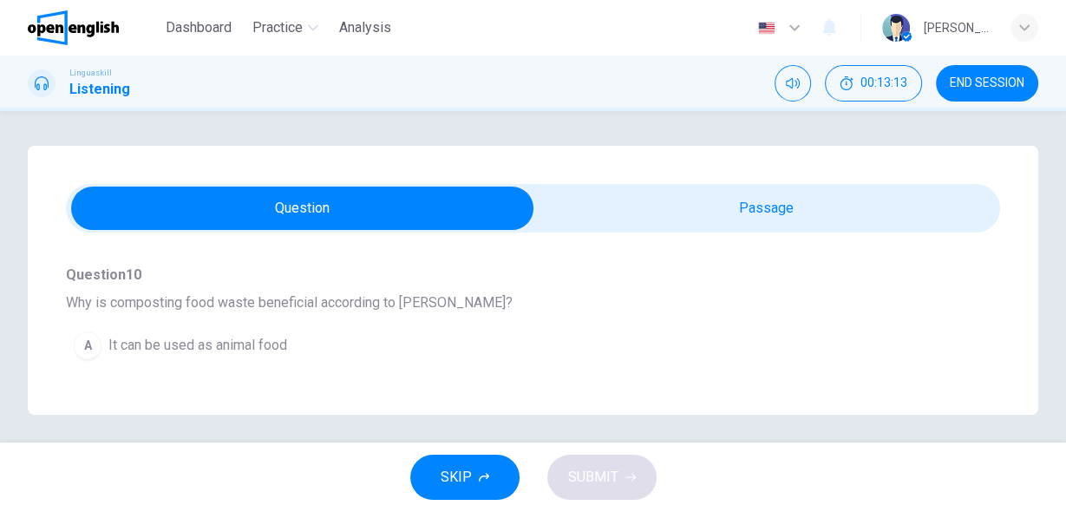
scroll to position [902, 0]
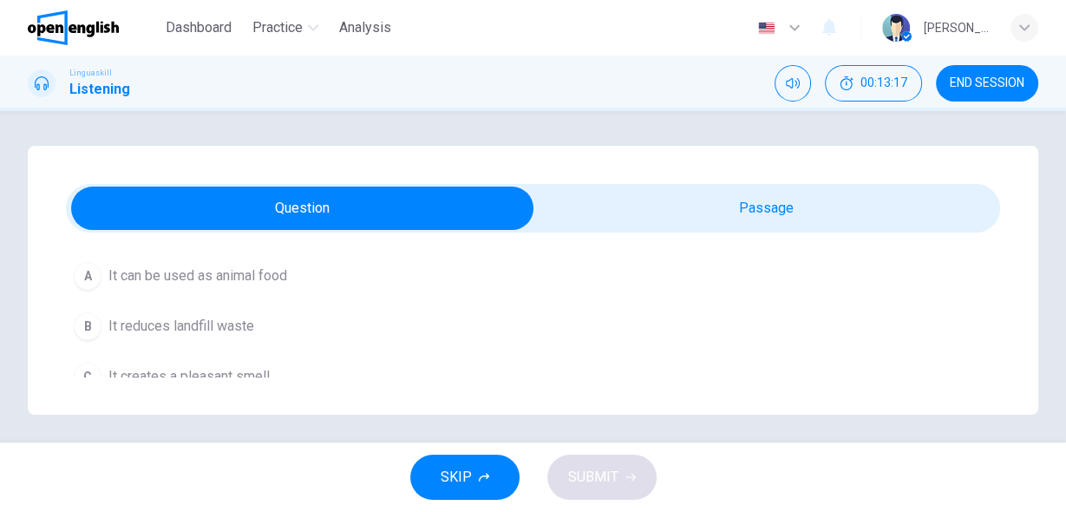
click at [189, 318] on span "It reduces landfill waste" at bounding box center [181, 326] width 146 height 21
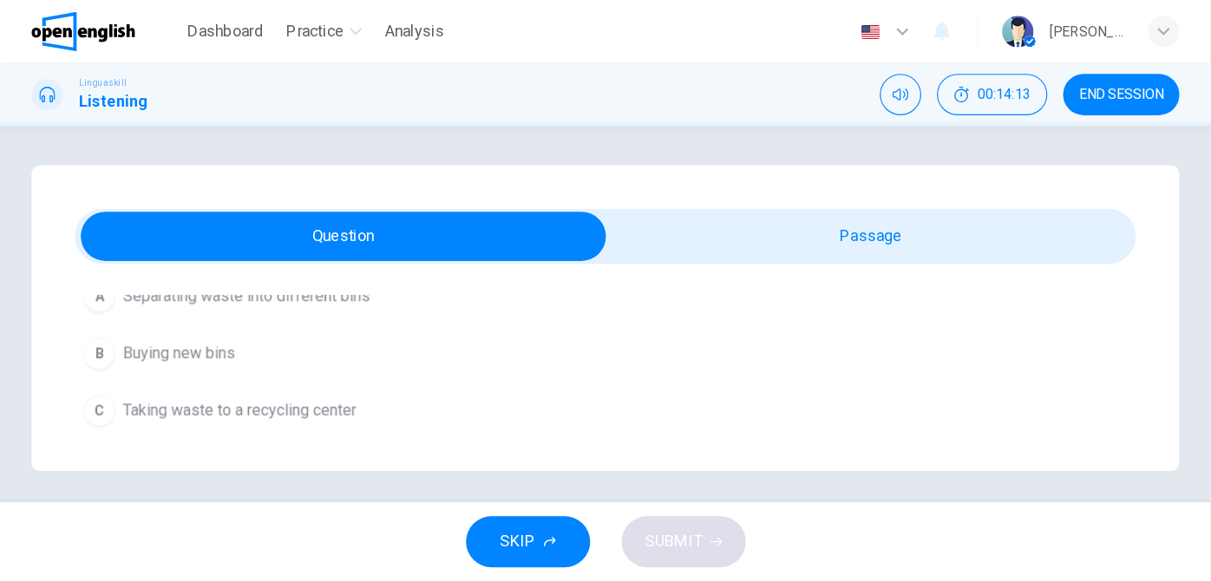
scroll to position [1075, 0]
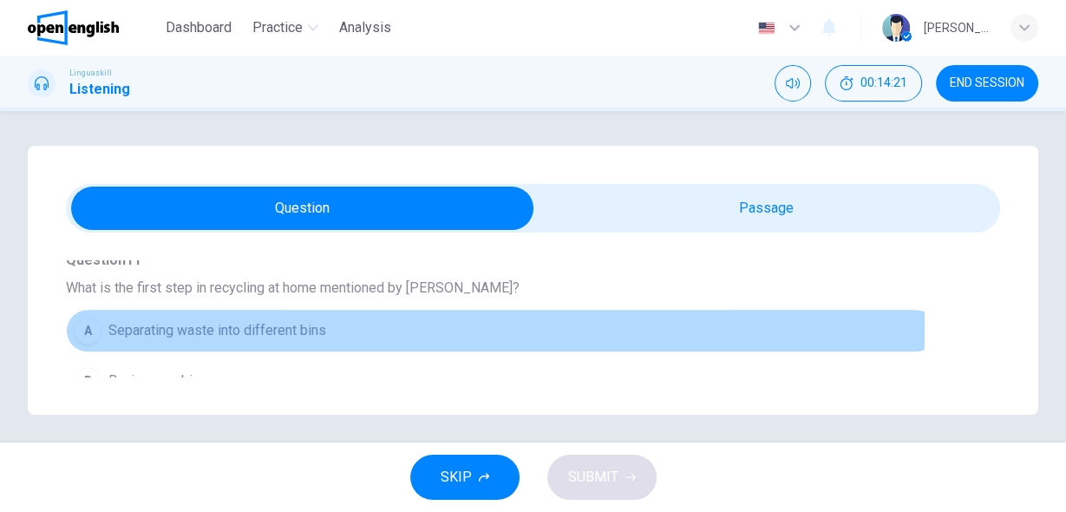
click at [251, 320] on span "Separating waste into different bins" at bounding box center [217, 330] width 218 height 21
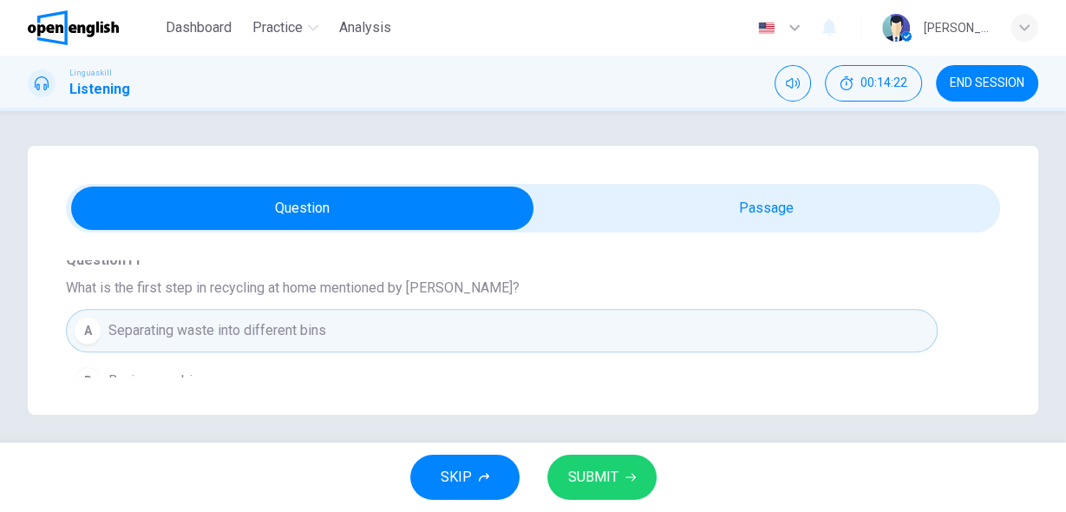
click at [596, 480] on span "SUBMIT" at bounding box center [593, 477] width 50 height 24
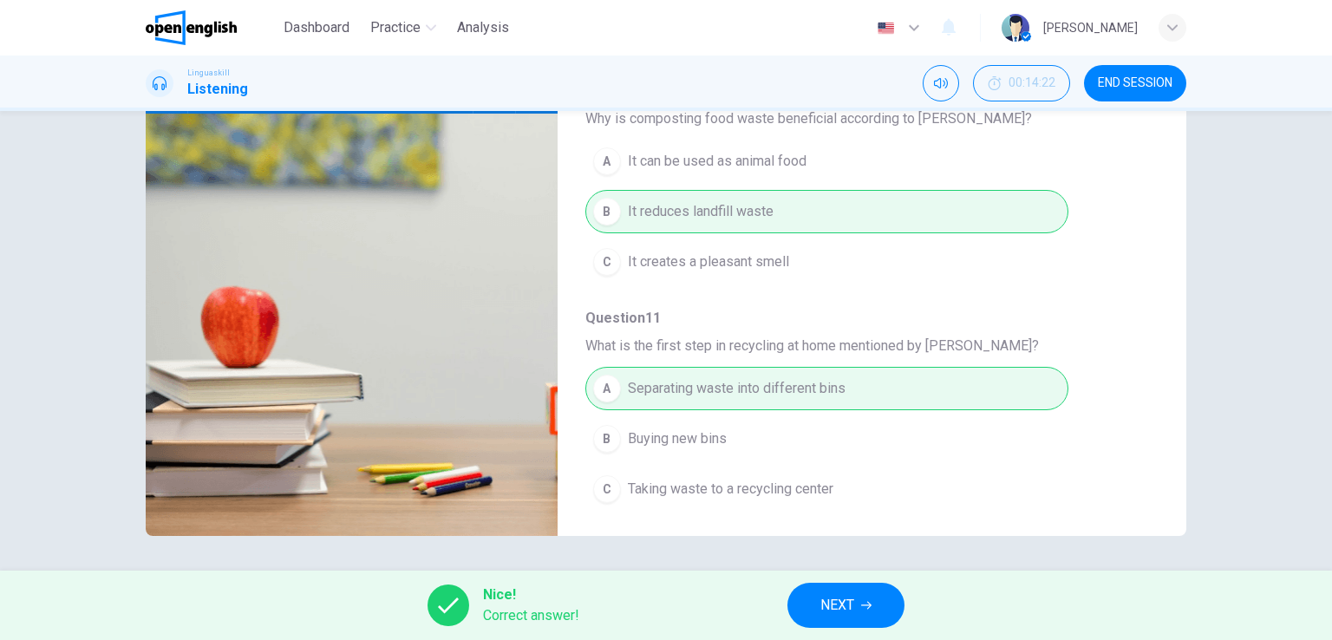
scroll to position [656, 0]
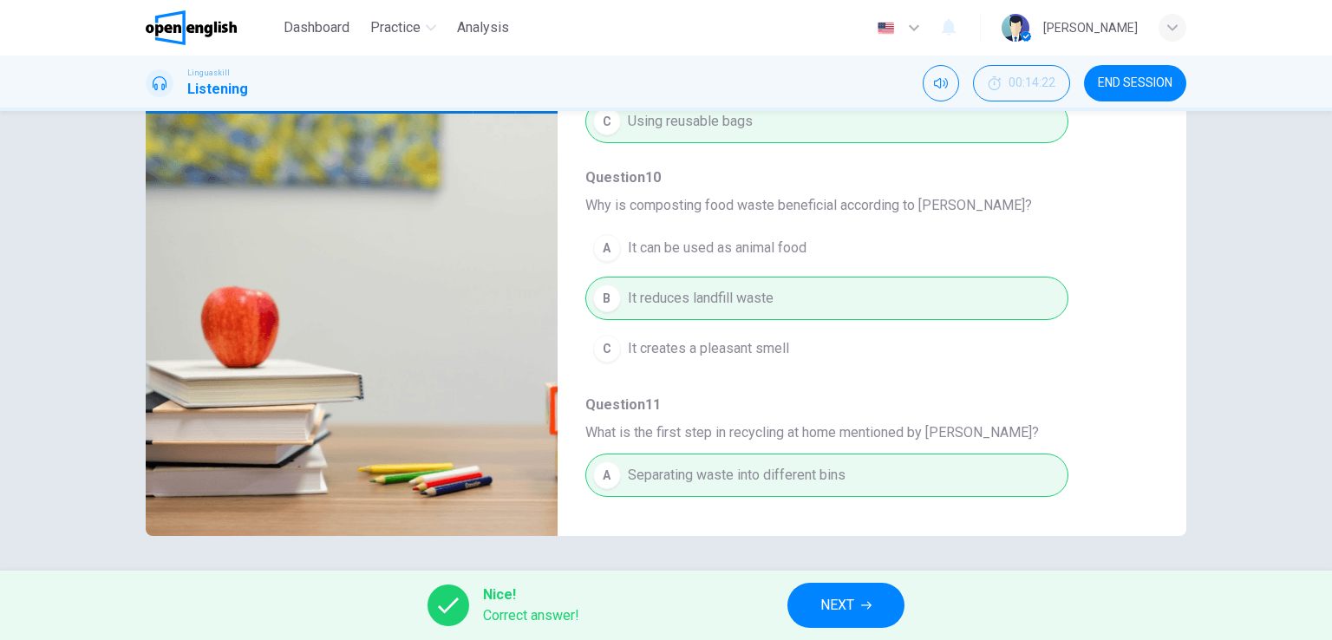
click at [1119, 81] on span "END SESSION" at bounding box center [1135, 83] width 75 height 14
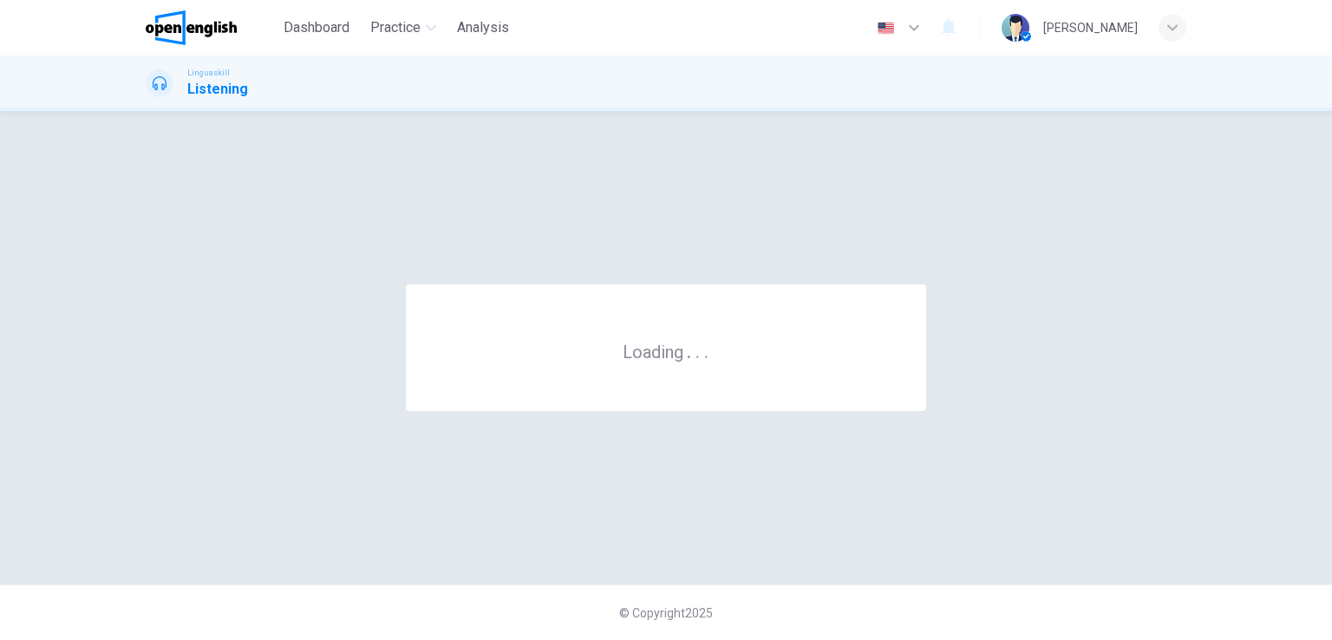
scroll to position [0, 0]
